Goal: Information Seeking & Learning: Learn about a topic

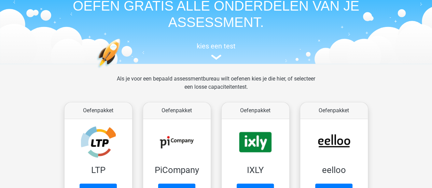
scroll to position [109, 0]
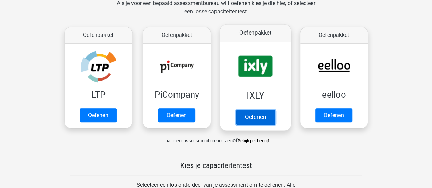
click at [259, 122] on link "Oefenen" at bounding box center [255, 117] width 39 height 15
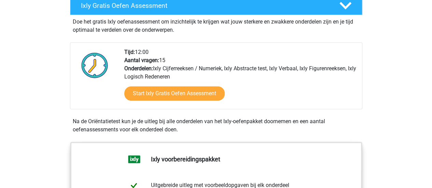
scroll to position [150, 0]
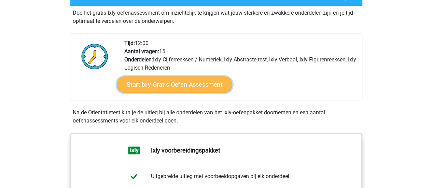
click at [192, 79] on link "Start Ixly Gratis Oefen Assessment" at bounding box center [175, 85] width 116 height 16
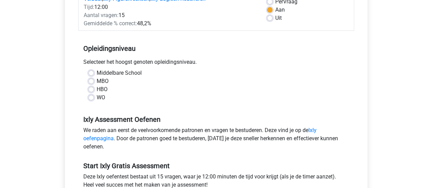
scroll to position [109, 0]
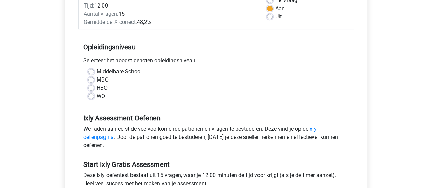
click at [97, 96] on label "WO" at bounding box center [101, 96] width 9 height 8
click at [90, 96] on input "WO" at bounding box center [91, 95] width 5 height 7
radio input "true"
click at [56, 116] on div "Ixly Gratis Oefen Assessment Categoriën: Ixly Cijferreeksen / Numeriek , Ixly A…" at bounding box center [216, 92] width 325 height 312
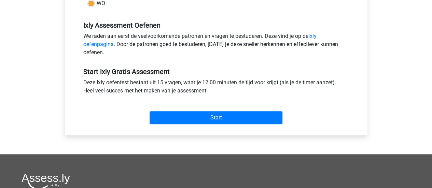
scroll to position [205, 0]
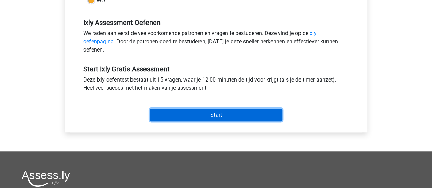
click at [227, 115] on input "Start" at bounding box center [216, 115] width 133 height 13
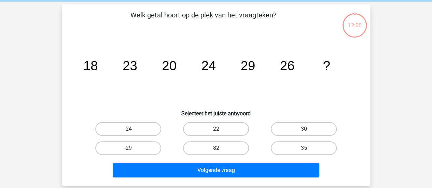
scroll to position [27, 0]
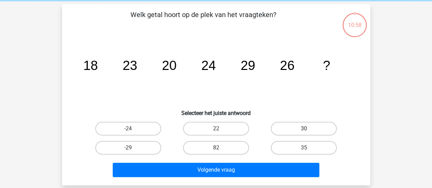
click at [299, 128] on label "30" at bounding box center [304, 129] width 66 height 14
click at [304, 129] on input "30" at bounding box center [306, 131] width 4 height 4
radio input "true"
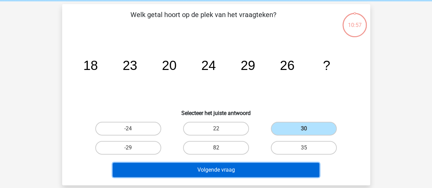
click at [228, 171] on button "Volgende vraag" at bounding box center [216, 170] width 207 height 14
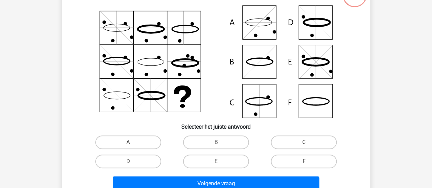
scroll to position [59, 0]
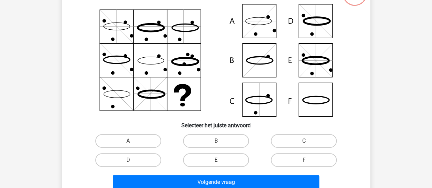
click at [265, 106] on icon at bounding box center [216, 60] width 275 height 113
click at [283, 144] on label "C" at bounding box center [304, 141] width 66 height 14
click at [304, 144] on input "C" at bounding box center [306, 143] width 4 height 4
radio input "true"
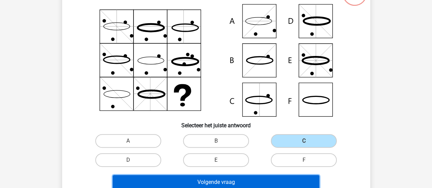
click at [253, 181] on button "Volgende vraag" at bounding box center [216, 182] width 207 height 14
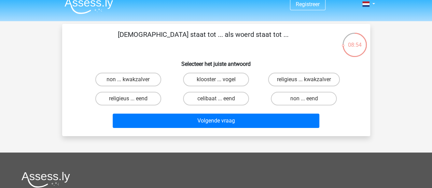
scroll to position [4, 0]
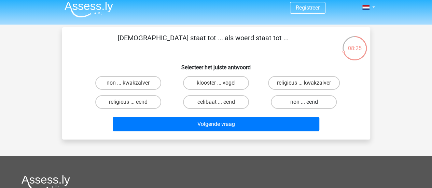
click at [290, 100] on label "non ... eend" at bounding box center [304, 102] width 66 height 14
click at [304, 102] on input "non ... eend" at bounding box center [306, 104] width 4 height 4
radio input "true"
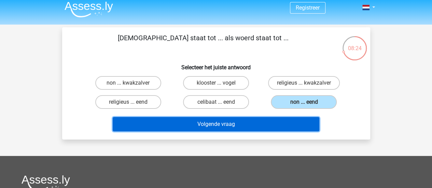
click at [248, 126] on button "Volgende vraag" at bounding box center [216, 124] width 207 height 14
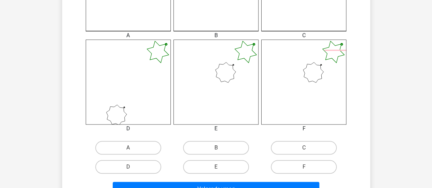
scroll to position [250, 0]
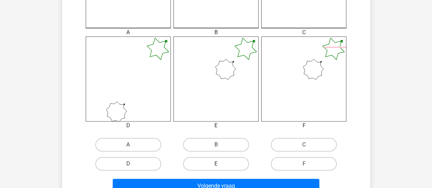
click at [240, 163] on label "E" at bounding box center [216, 164] width 66 height 14
click at [220, 164] on input "E" at bounding box center [218, 166] width 4 height 4
radio input "true"
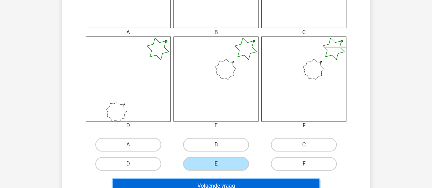
click at [233, 184] on button "Volgende vraag" at bounding box center [216, 186] width 207 height 14
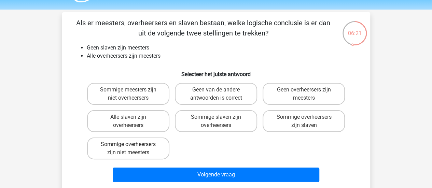
scroll to position [18, 0]
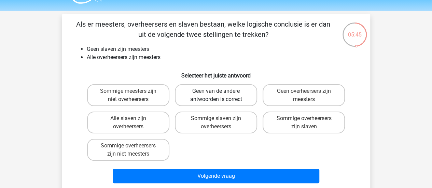
click at [218, 101] on label "Geen van de andere antwoorden is correct" at bounding box center [216, 95] width 82 height 22
click at [218, 96] on input "Geen van de andere antwoorden is correct" at bounding box center [218, 93] width 4 height 4
radio input "true"
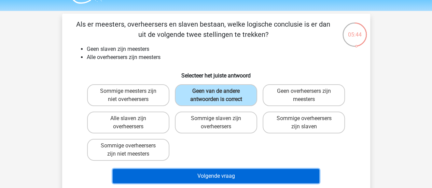
click at [217, 179] on button "Volgende vraag" at bounding box center [216, 176] width 207 height 14
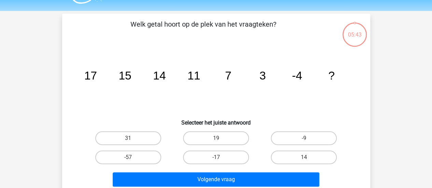
scroll to position [31, 0]
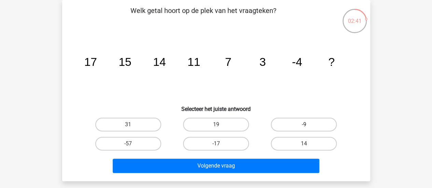
click at [297, 125] on label "-9" at bounding box center [304, 125] width 66 height 14
click at [304, 125] on input "-9" at bounding box center [306, 127] width 4 height 4
radio input "true"
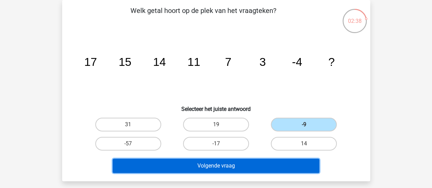
click at [230, 168] on button "Volgende vraag" at bounding box center [216, 166] width 207 height 14
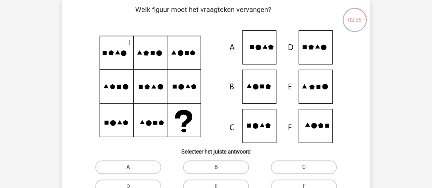
scroll to position [45, 0]
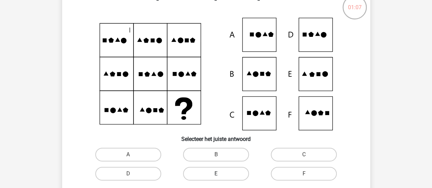
click at [234, 172] on label "E" at bounding box center [216, 174] width 66 height 14
click at [220, 174] on input "E" at bounding box center [218, 176] width 4 height 4
radio input "true"
click at [405, 128] on div "Registreer" at bounding box center [216, 182] width 432 height 454
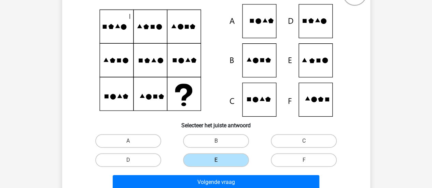
scroll to position [100, 0]
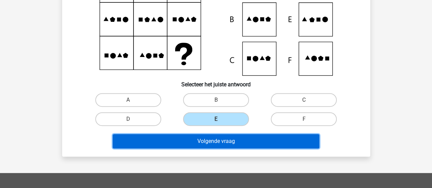
click at [283, 140] on button "Volgende vraag" at bounding box center [216, 141] width 207 height 14
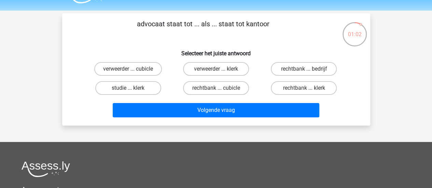
scroll to position [4, 0]
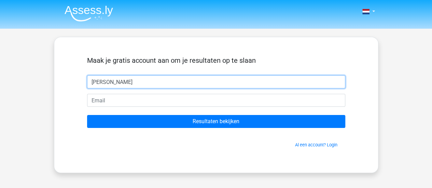
type input "[PERSON_NAME]"
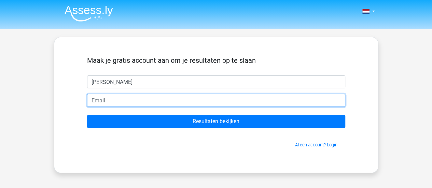
click at [124, 103] on input "email" at bounding box center [216, 100] width 258 height 13
type input "[PERSON_NAME][EMAIL_ADDRESS][DOMAIN_NAME]"
click at [87, 115] on input "Resultaten bekijken" at bounding box center [216, 121] width 258 height 13
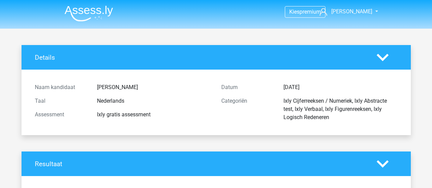
click at [212, 122] on div "Naam kandidaat Vivian Taal Nederlands Assessment Ixly gratis assessment" at bounding box center [123, 103] width 187 height 44
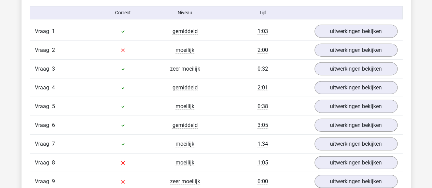
scroll to position [793, 0]
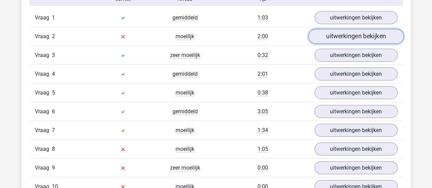
click at [376, 35] on link "uitwerkingen bekijken" at bounding box center [355, 36] width 95 height 15
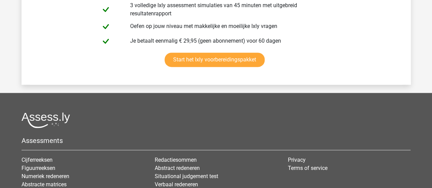
scroll to position [1845, 0]
